Goal: Information Seeking & Learning: Learn about a topic

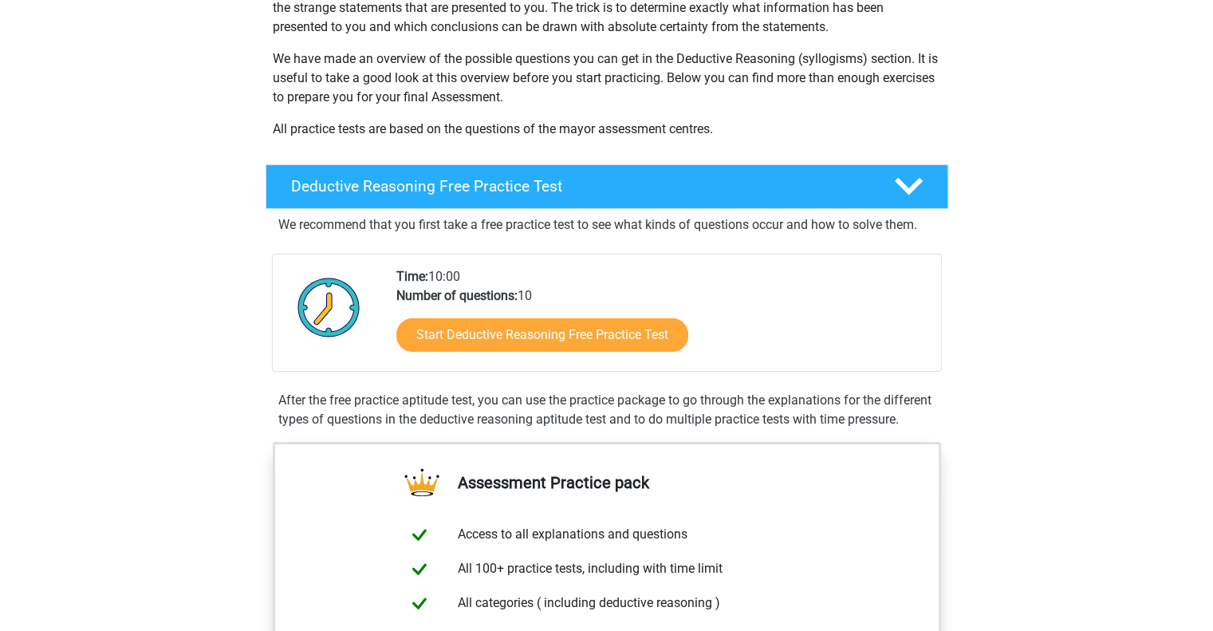
scroll to position [219, 0]
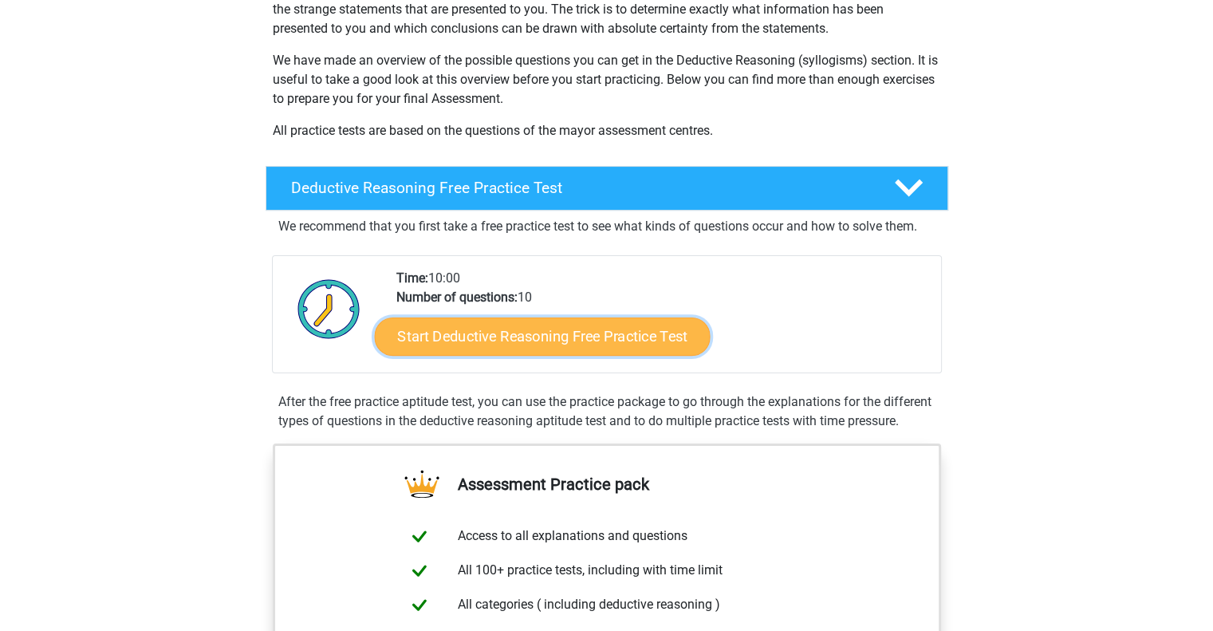
click at [494, 340] on link "Start Deductive Reasoning Free Practice Test" at bounding box center [542, 336] width 336 height 38
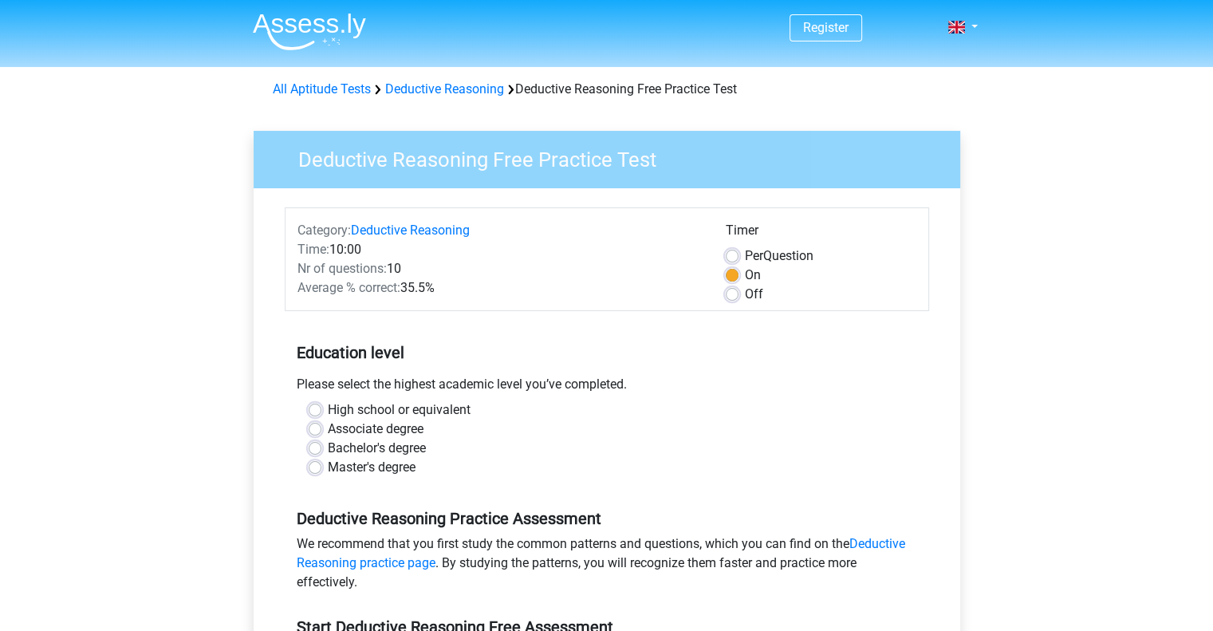
click at [375, 385] on div "Please select the highest academic level you’ve completed." at bounding box center [607, 388] width 645 height 26
click at [356, 426] on label "Associate degree" at bounding box center [376, 429] width 96 height 19
click at [322, 426] on input "Associate degree" at bounding box center [315, 428] width 13 height 16
radio input "true"
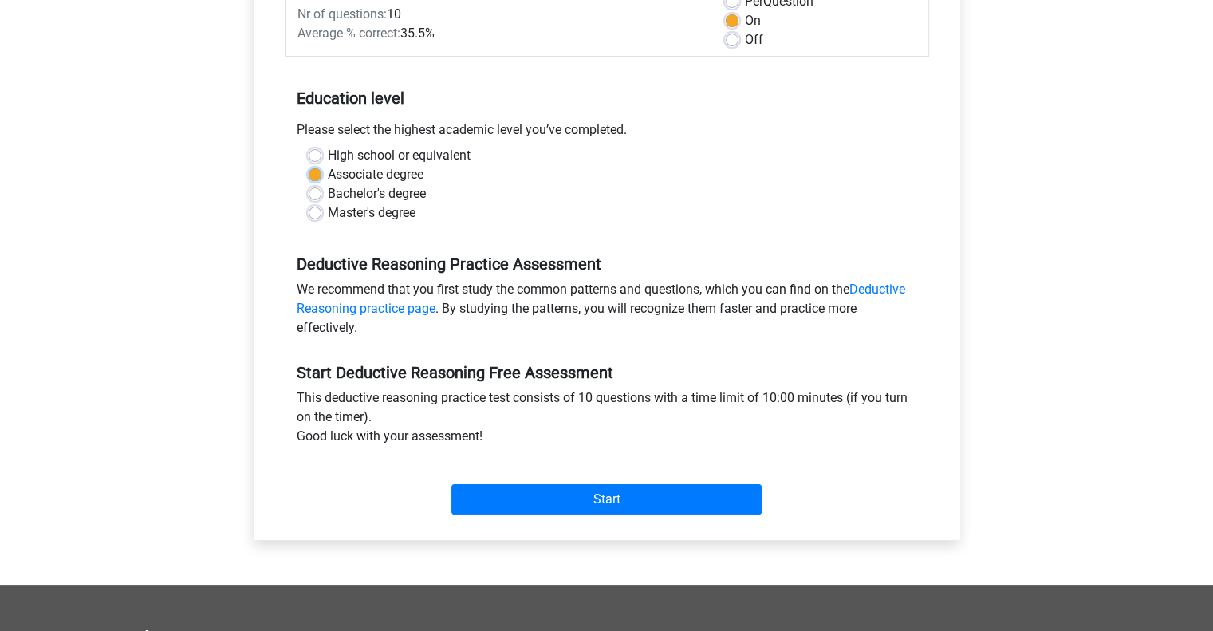
scroll to position [347, 0]
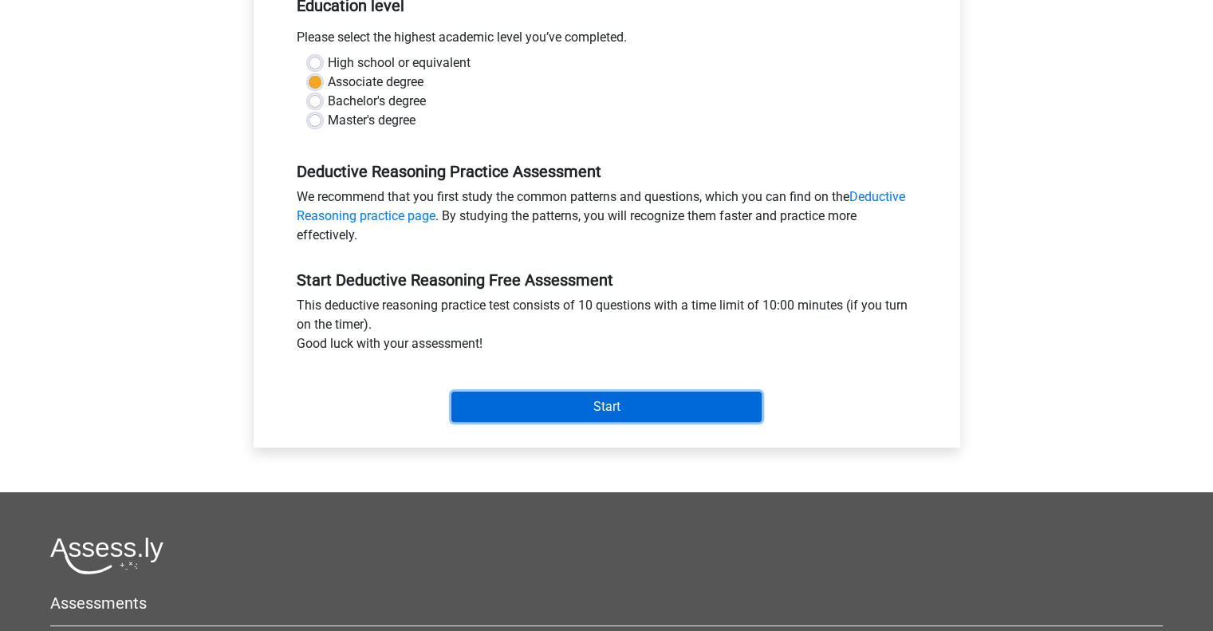
click at [470, 413] on input "Start" at bounding box center [607, 407] width 310 height 30
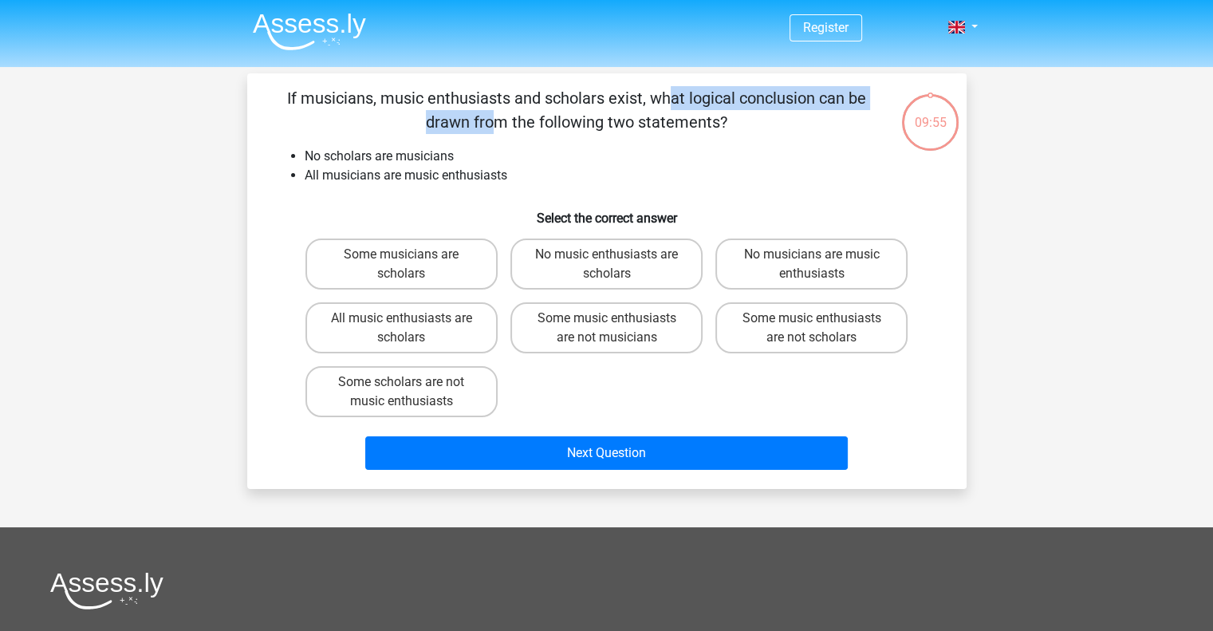
drag, startPoint x: 340, startPoint y: 95, endPoint x: 620, endPoint y: 97, distance: 280.0
click at [620, 97] on p "If musicians, music enthusiasts and scholars exist, what logical conclusion can…" at bounding box center [577, 110] width 609 height 48
drag, startPoint x: 653, startPoint y: 97, endPoint x: 756, endPoint y: 123, distance: 106.8
click at [756, 123] on p "If musicians, music enthusiasts and scholars exist, what logical conclusion can…" at bounding box center [577, 110] width 609 height 48
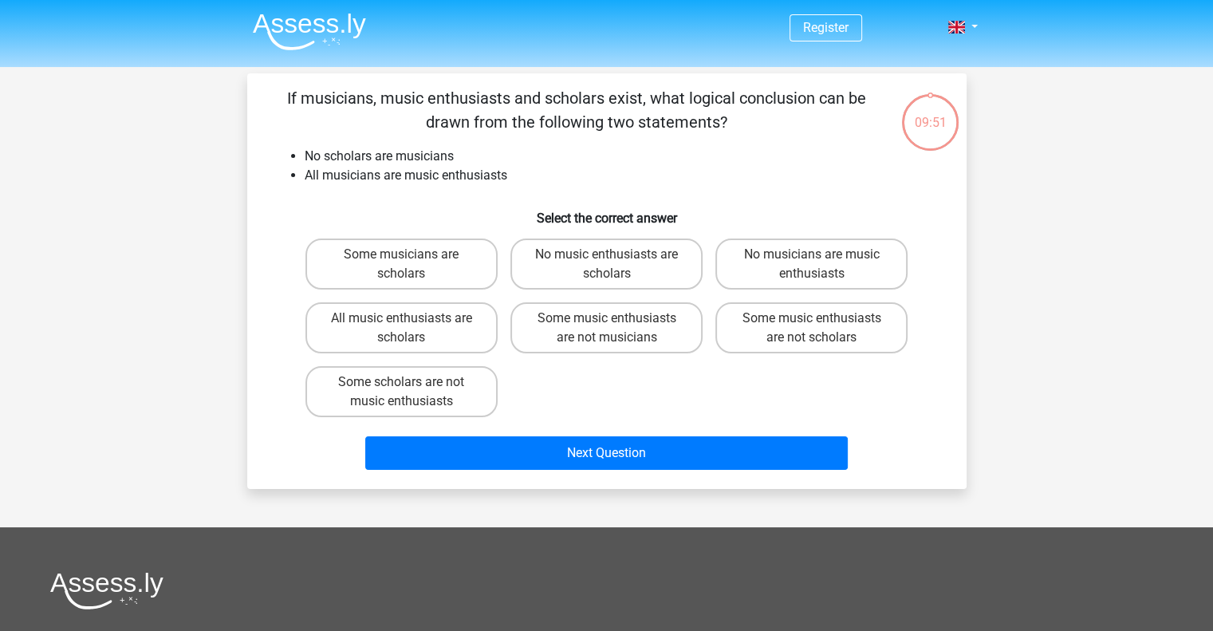
click at [344, 149] on li "No scholars are musicians" at bounding box center [623, 156] width 637 height 19
click at [398, 184] on li "All musicians are music enthusiasts" at bounding box center [623, 175] width 637 height 19
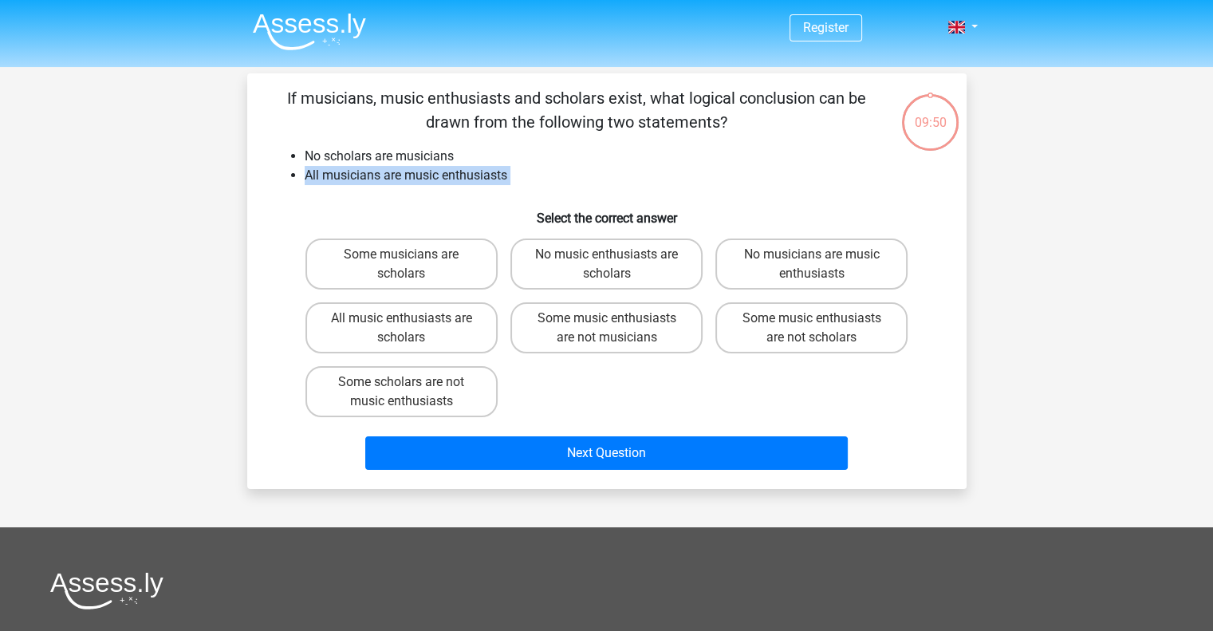
click at [398, 184] on li "All musicians are music enthusiasts" at bounding box center [623, 175] width 637 height 19
click at [325, 156] on li "No scholars are musicians" at bounding box center [623, 156] width 637 height 19
drag, startPoint x: 325, startPoint y: 156, endPoint x: 409, endPoint y: 179, distance: 86.9
click at [409, 179] on ul "No scholars are musicians All musicians are music enthusiasts" at bounding box center [607, 166] width 669 height 38
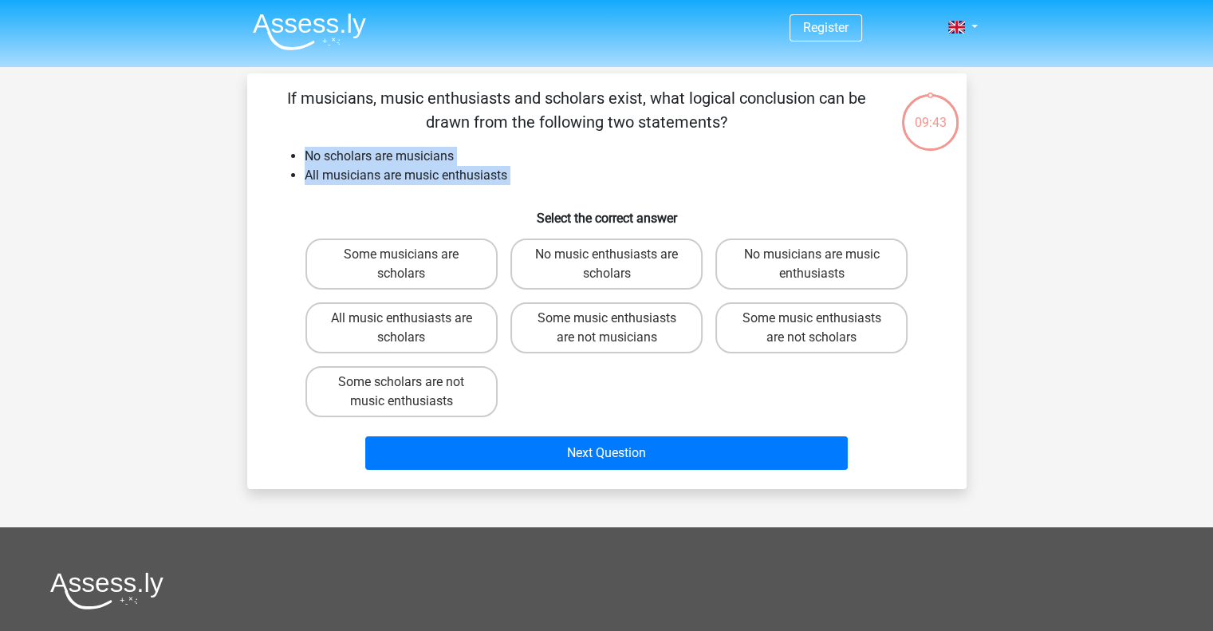
click at [409, 179] on li "All musicians are music enthusiasts" at bounding box center [623, 175] width 637 height 19
click at [581, 214] on h6 "Select the correct answer" at bounding box center [607, 212] width 669 height 28
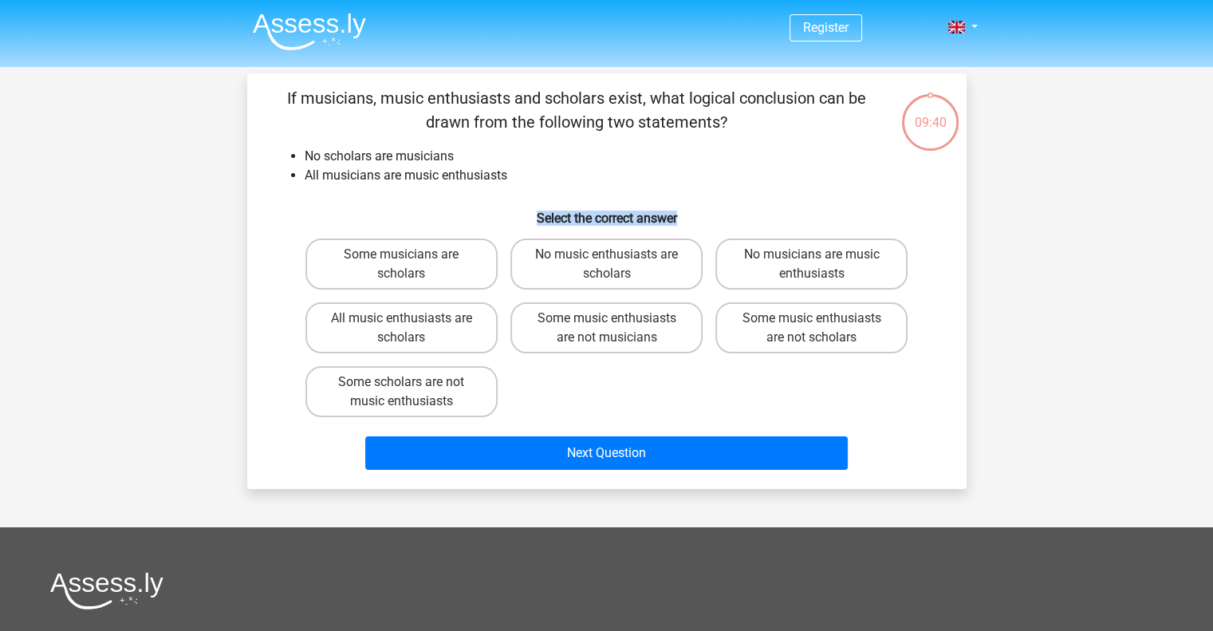
click at [581, 214] on h6 "Select the correct answer" at bounding box center [607, 212] width 669 height 28
click at [796, 331] on label "Some music enthusiasts are not scholars" at bounding box center [812, 327] width 192 height 51
click at [812, 329] on input "Some music enthusiasts are not scholars" at bounding box center [817, 323] width 10 height 10
radio input "true"
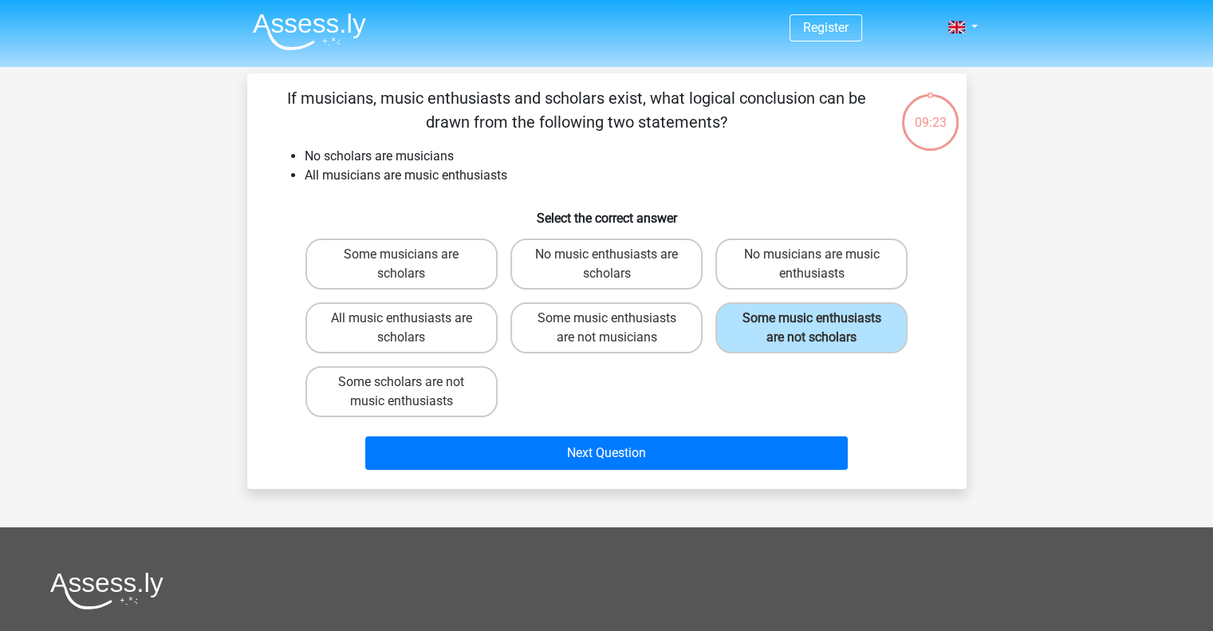
click at [619, 364] on div "Some musicians are scholars No music enthusiasts are scholars No musicians are …" at bounding box center [607, 327] width 616 height 191
click at [609, 333] on label "Some music enthusiasts are not musicians" at bounding box center [607, 327] width 192 height 51
click at [609, 329] on input "Some music enthusiasts are not musicians" at bounding box center [611, 323] width 10 height 10
radio input "true"
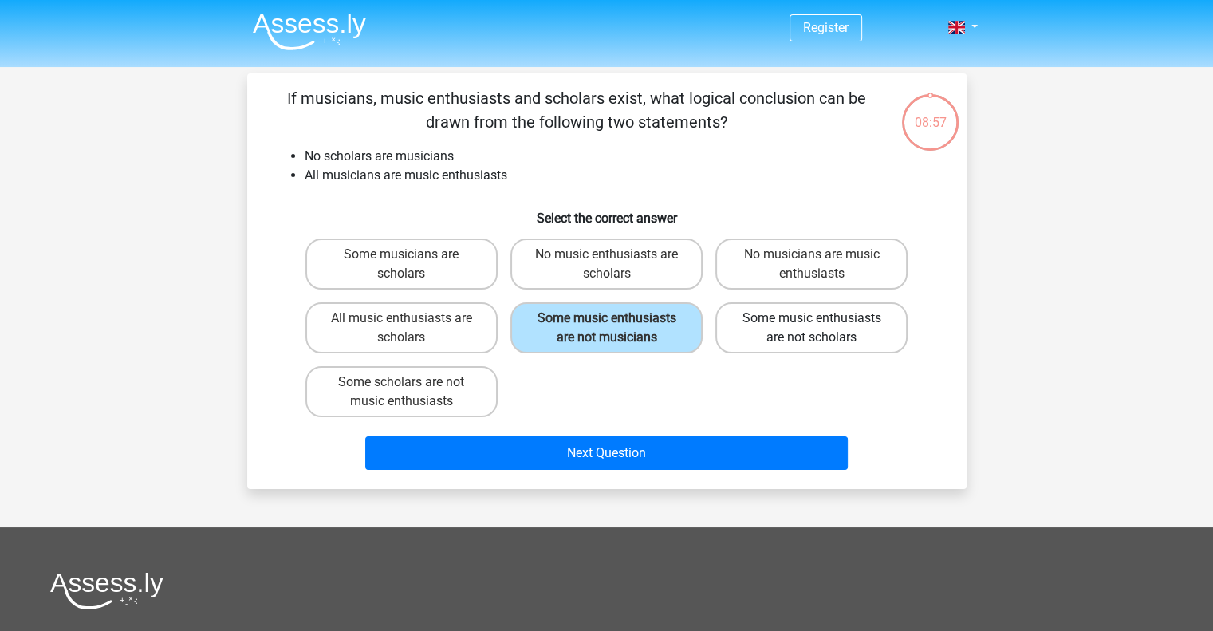
click at [765, 345] on label "Some music enthusiasts are not scholars" at bounding box center [812, 327] width 192 height 51
click at [812, 329] on input "Some music enthusiasts are not scholars" at bounding box center [817, 323] width 10 height 10
radio input "true"
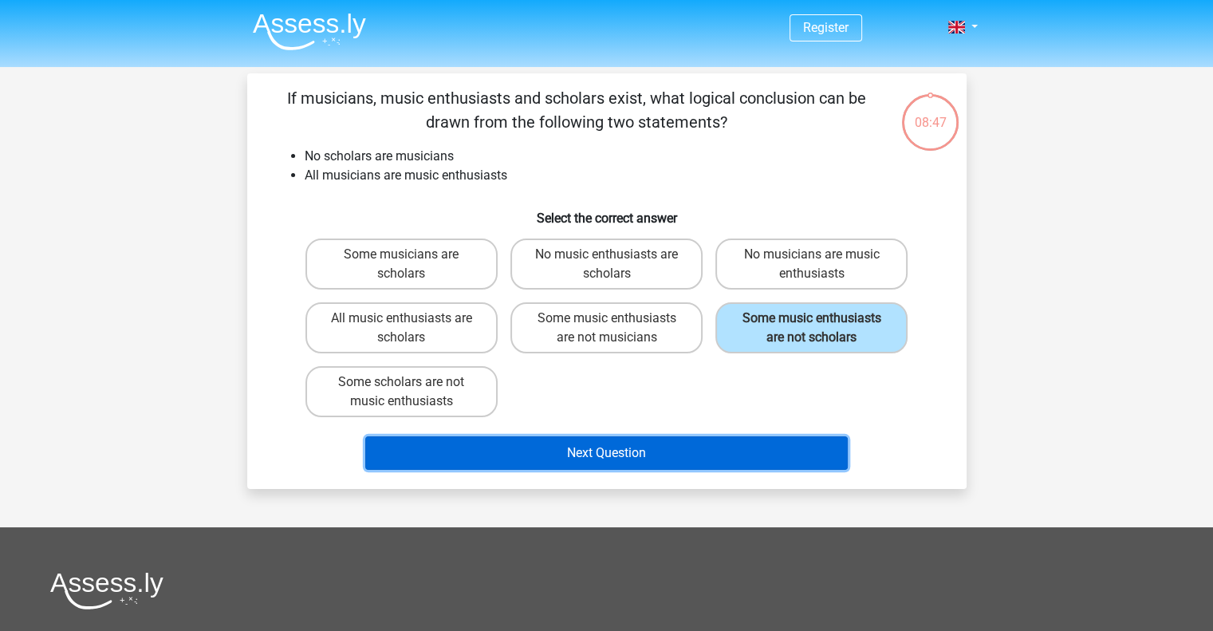
click at [581, 436] on button "Next Question" at bounding box center [606, 453] width 483 height 34
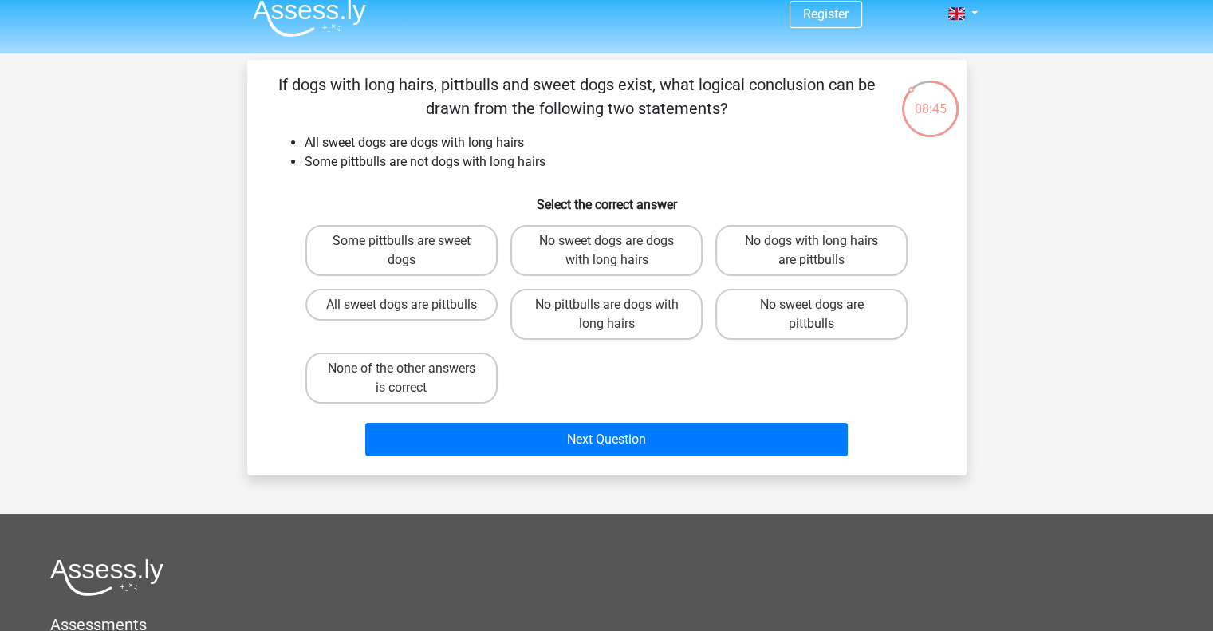
scroll to position [6, 0]
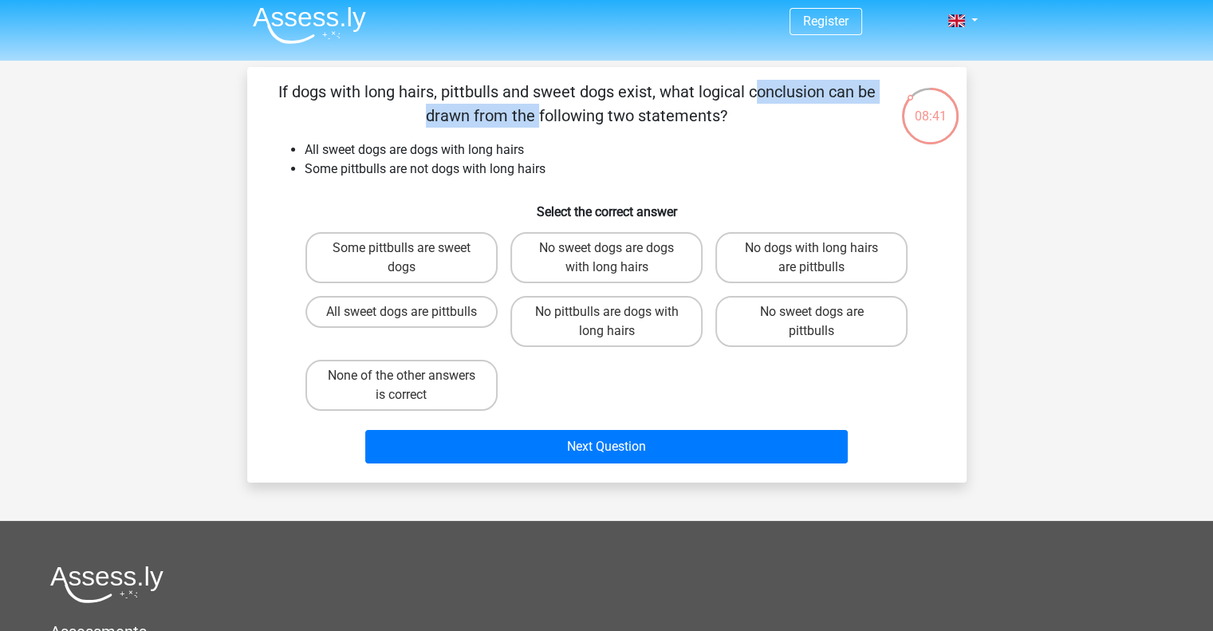
drag, startPoint x: 442, startPoint y: 93, endPoint x: 657, endPoint y: 93, distance: 215.4
click at [657, 93] on p "If dogs with long hairs, pittbulls and sweet dogs exist, what logical conclusio…" at bounding box center [577, 104] width 609 height 48
drag, startPoint x: 657, startPoint y: 93, endPoint x: 711, endPoint y: 118, distance: 59.2
click at [711, 118] on p "If dogs with long hairs, pittbulls and sweet dogs exist, what logical conclusio…" at bounding box center [577, 104] width 609 height 48
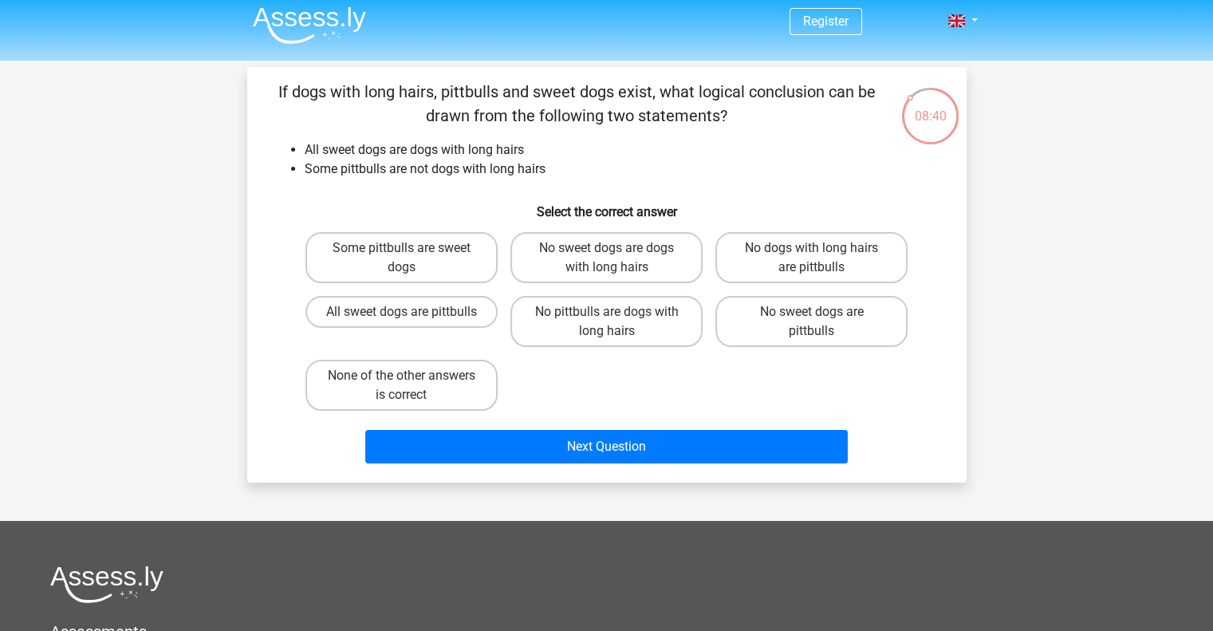
click at [711, 118] on p "If dogs with long hairs, pittbulls and sweet dogs exist, what logical conclusio…" at bounding box center [577, 104] width 609 height 48
click at [361, 151] on li "All sweet dogs are dogs with long hairs" at bounding box center [623, 149] width 637 height 19
click at [415, 165] on li "Some pittbulls are not dogs with long hairs" at bounding box center [623, 169] width 637 height 19
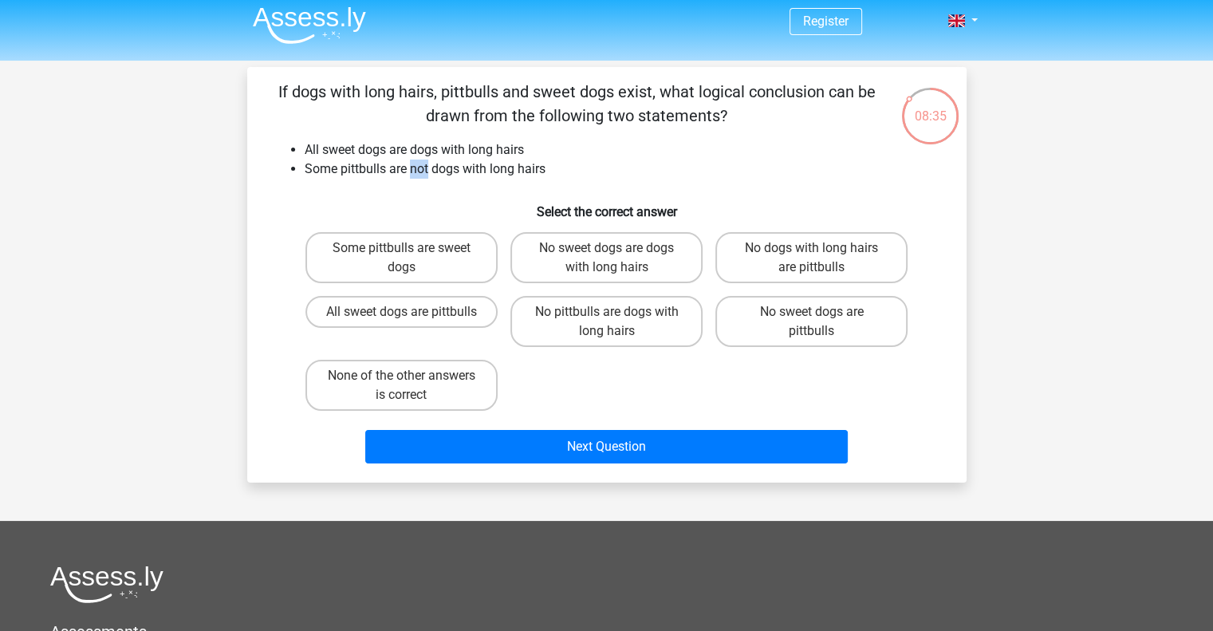
click at [415, 165] on li "Some pittbulls are not dogs with long hairs" at bounding box center [623, 169] width 637 height 19
click at [424, 133] on div "If dogs with long hairs, pittbulls and sweet dogs exist, what logical conclusio…" at bounding box center [607, 275] width 707 height 390
